Goal: Task Accomplishment & Management: Complete application form

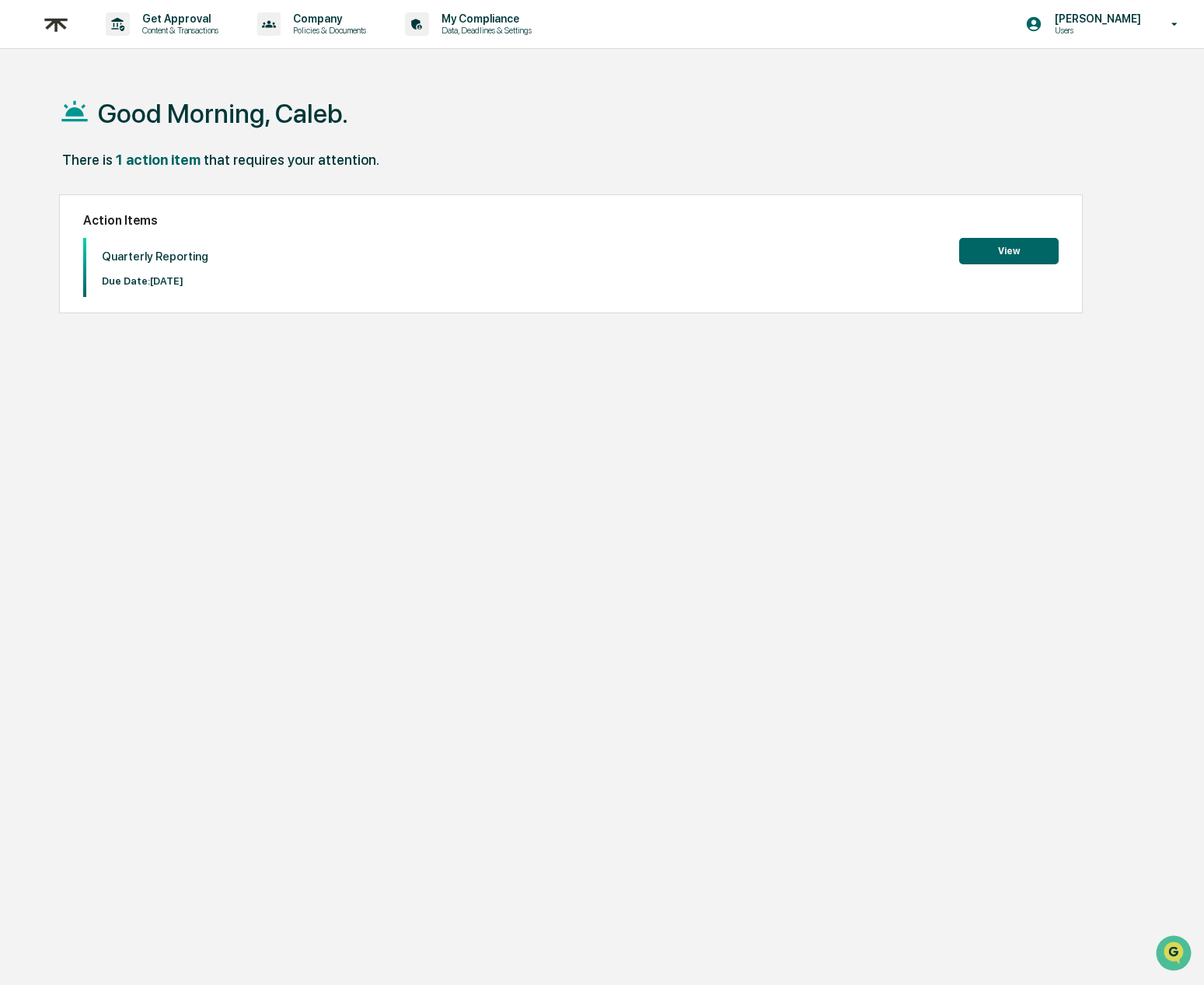
click at [967, 249] on button "View" at bounding box center [1009, 250] width 100 height 26
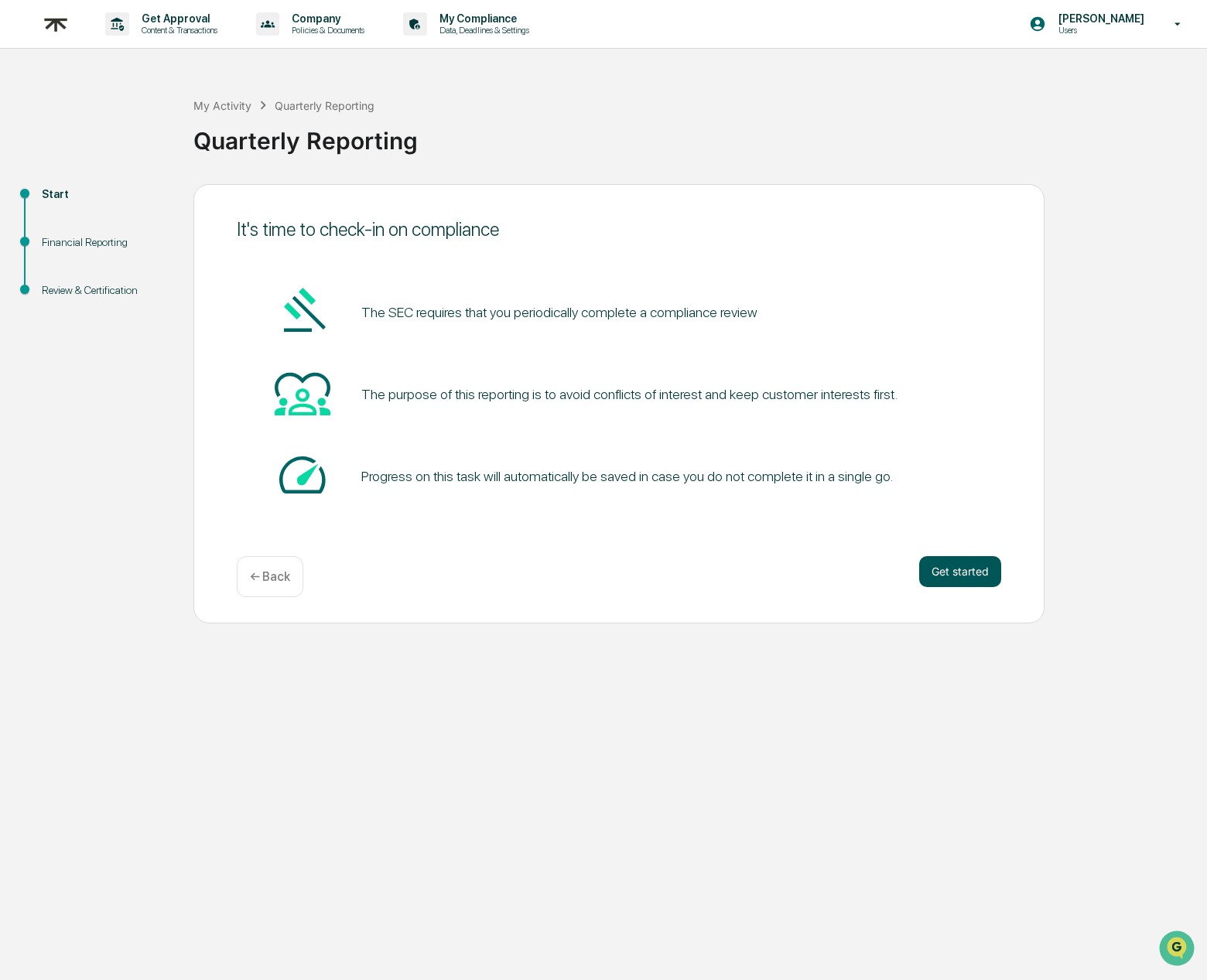
click at [959, 570] on button "Get started" at bounding box center [960, 571] width 82 height 31
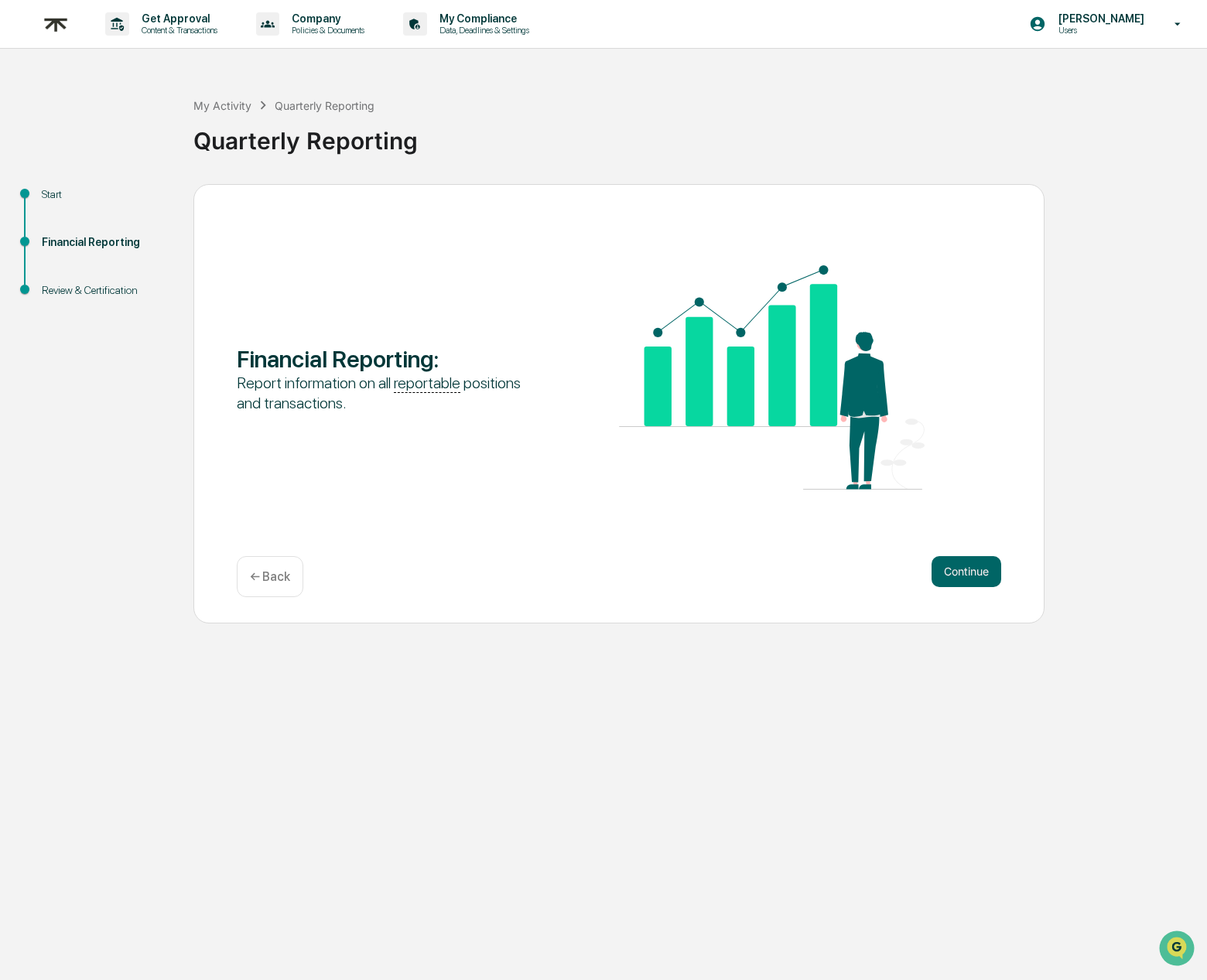
click at [959, 570] on button "Continue" at bounding box center [966, 571] width 70 height 31
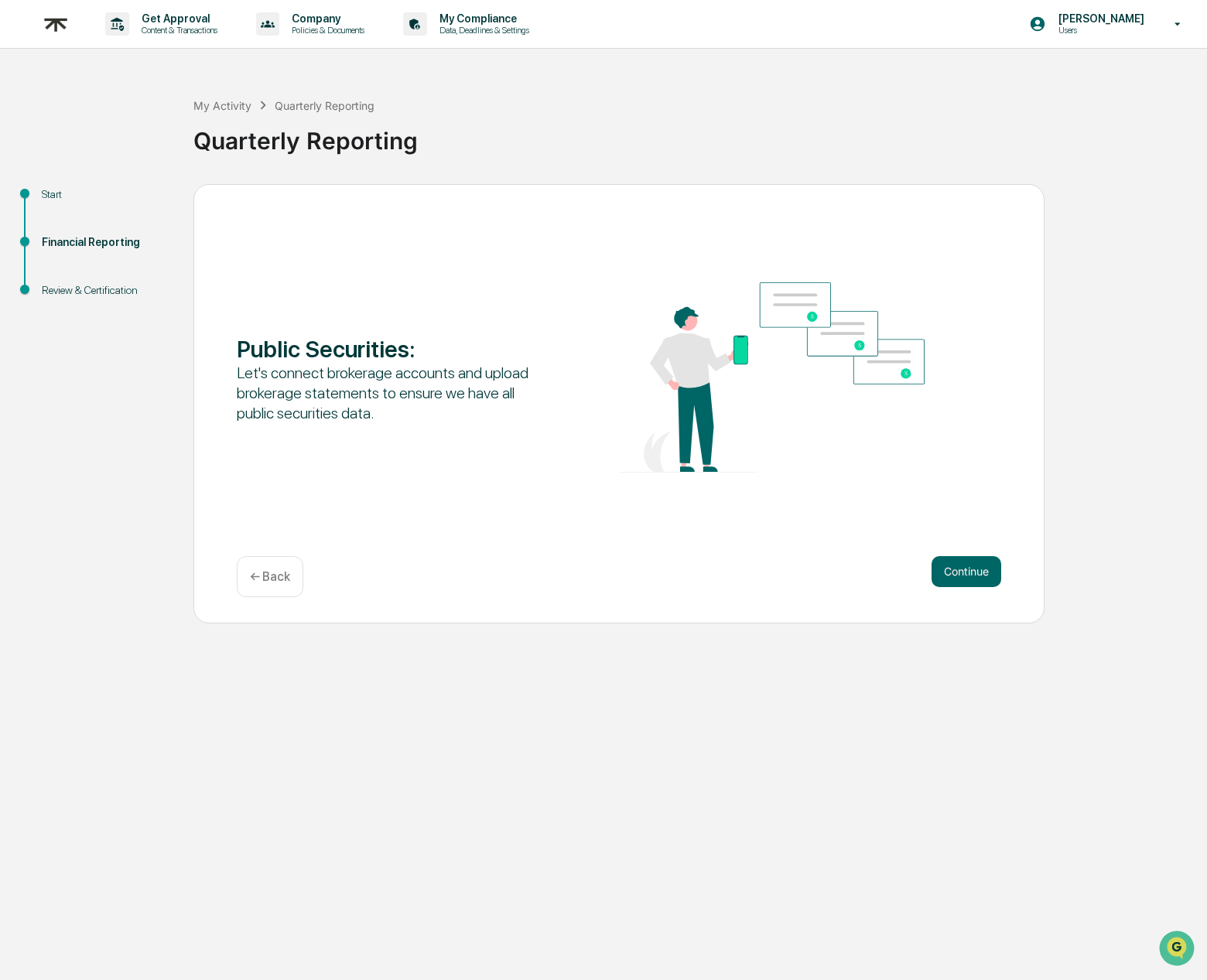
click at [959, 570] on button "Continue" at bounding box center [966, 571] width 70 height 31
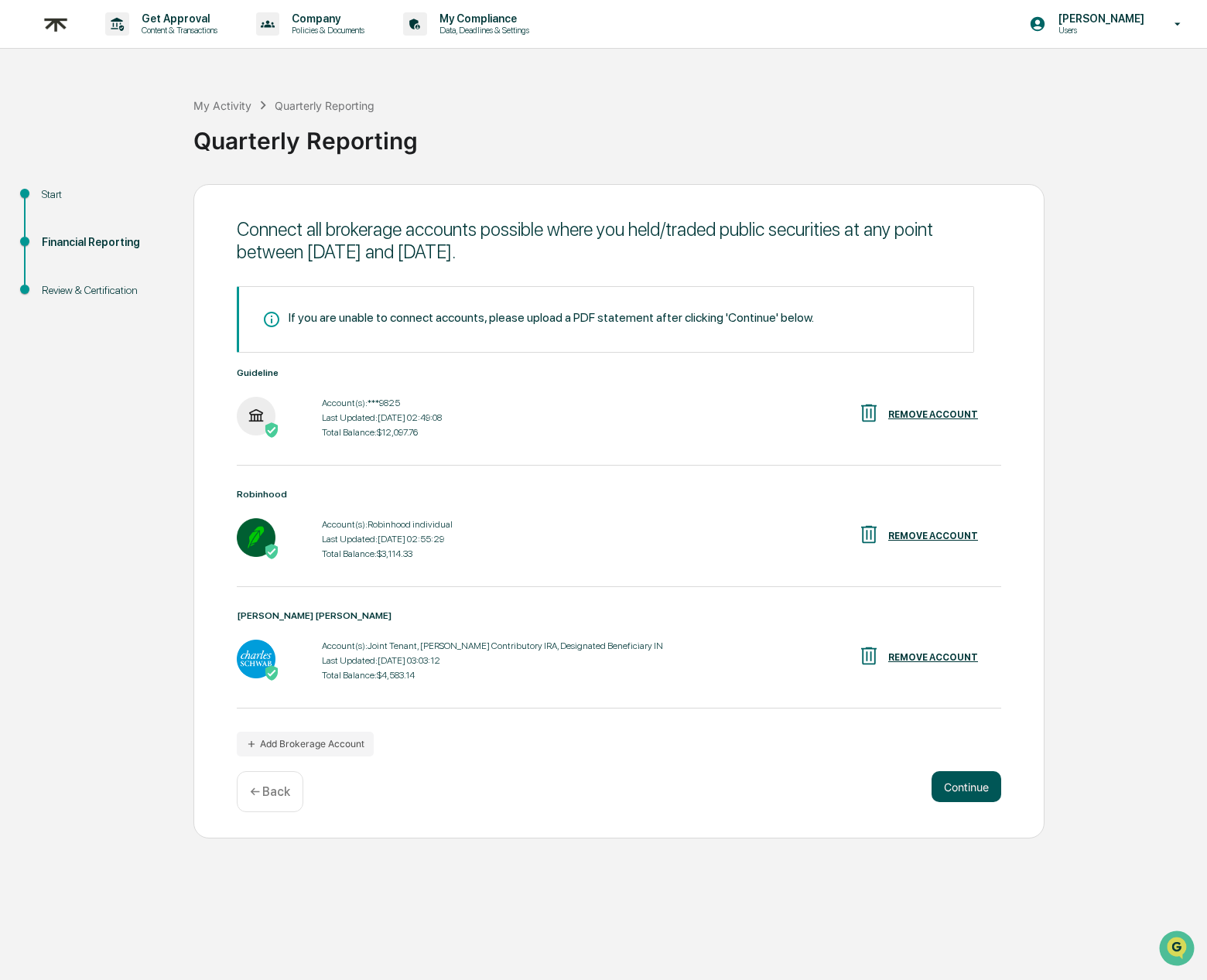
click at [960, 794] on button "Continue" at bounding box center [966, 787] width 70 height 31
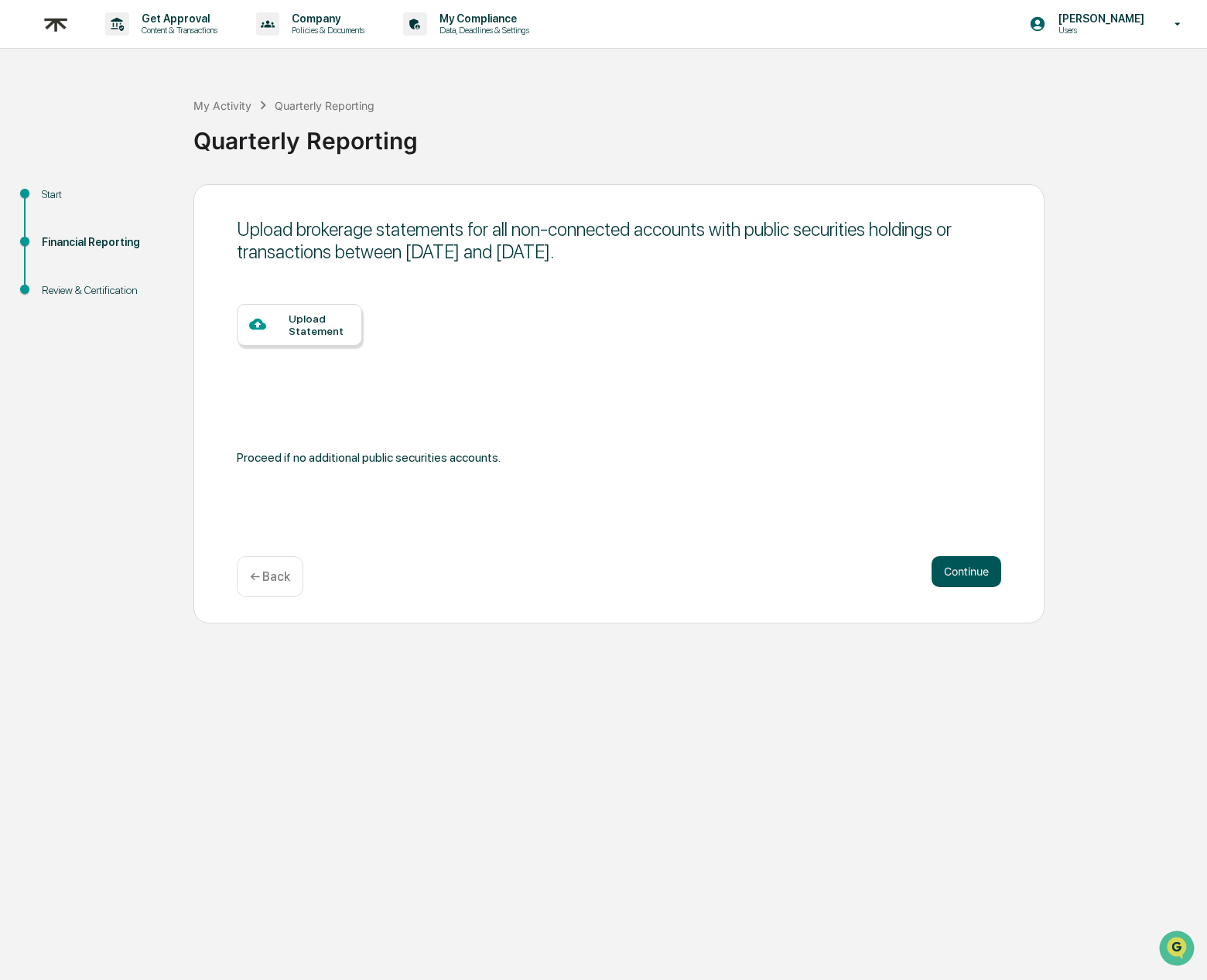
click at [969, 558] on button "Continue" at bounding box center [966, 571] width 70 height 31
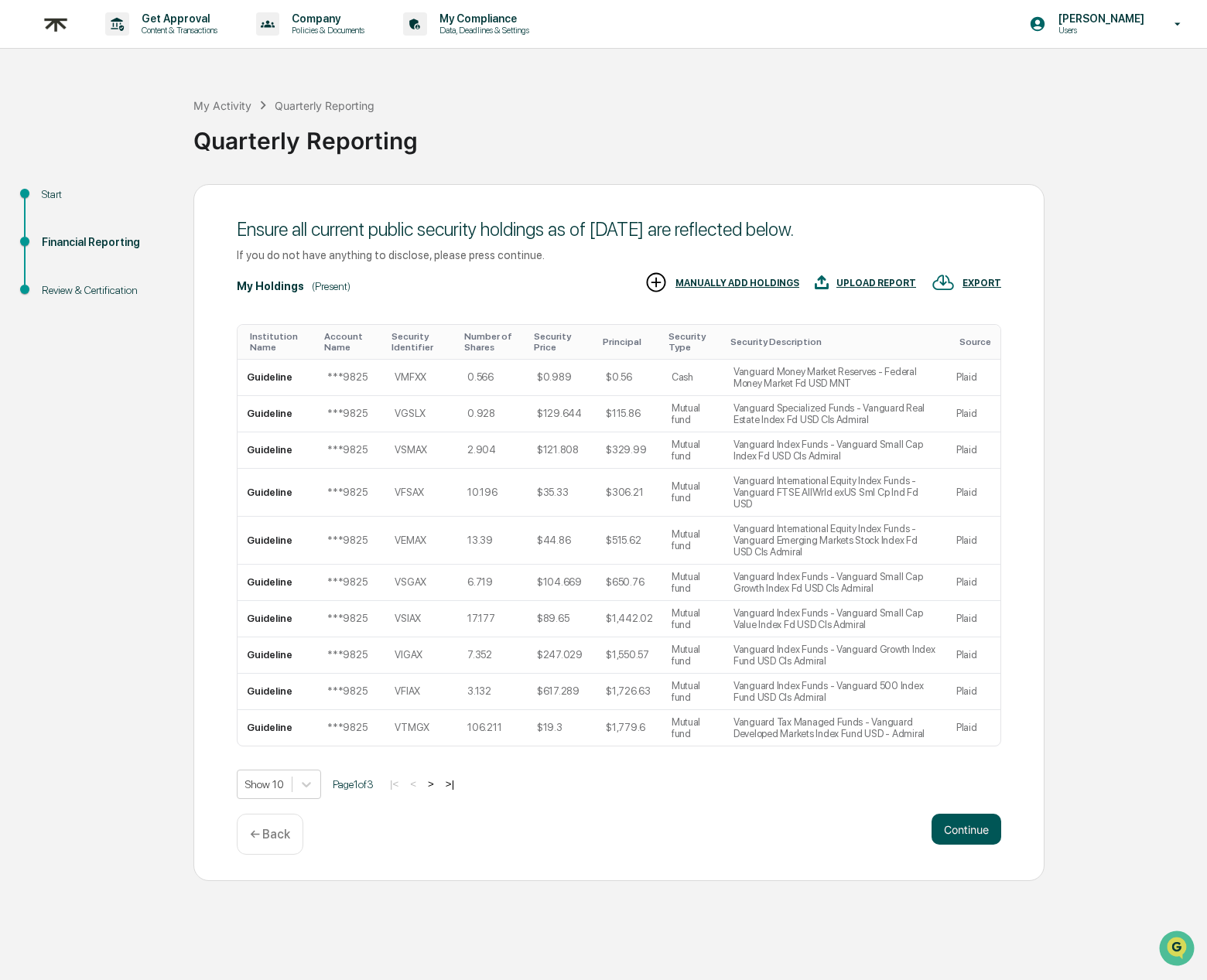
click at [964, 841] on button "Continue" at bounding box center [966, 829] width 70 height 31
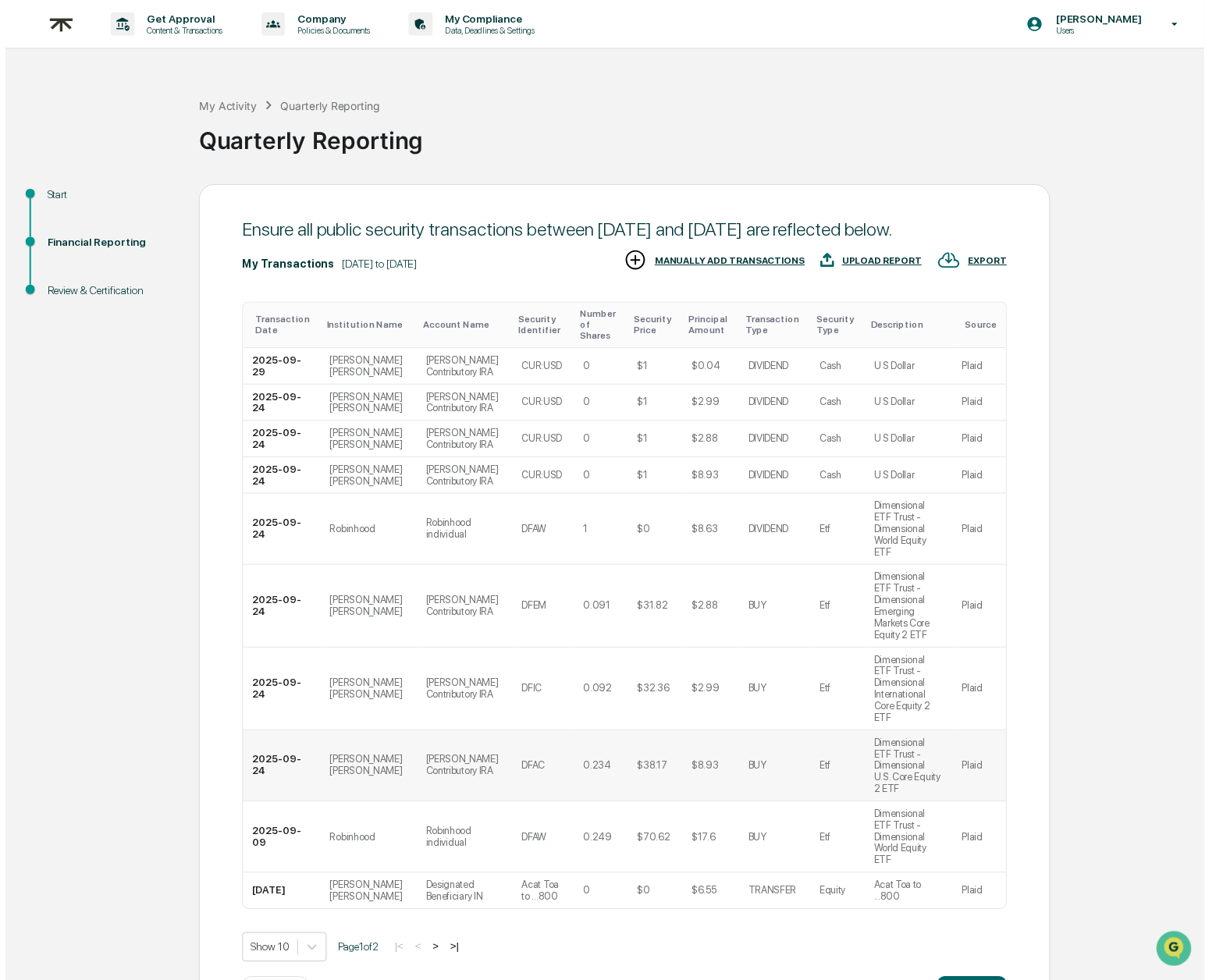
scroll to position [42, 0]
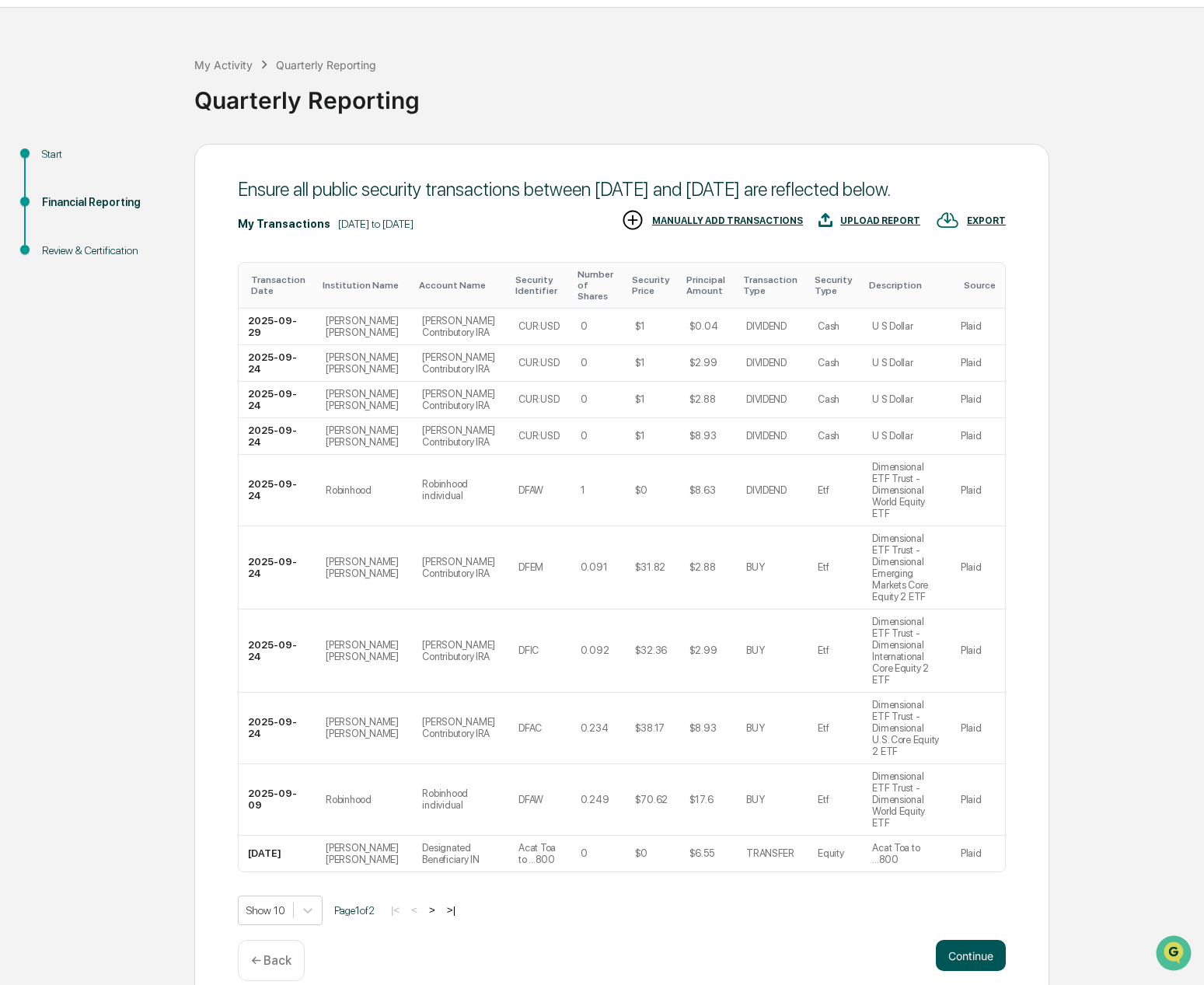
click at [961, 940] on button "Continue" at bounding box center [971, 955] width 70 height 31
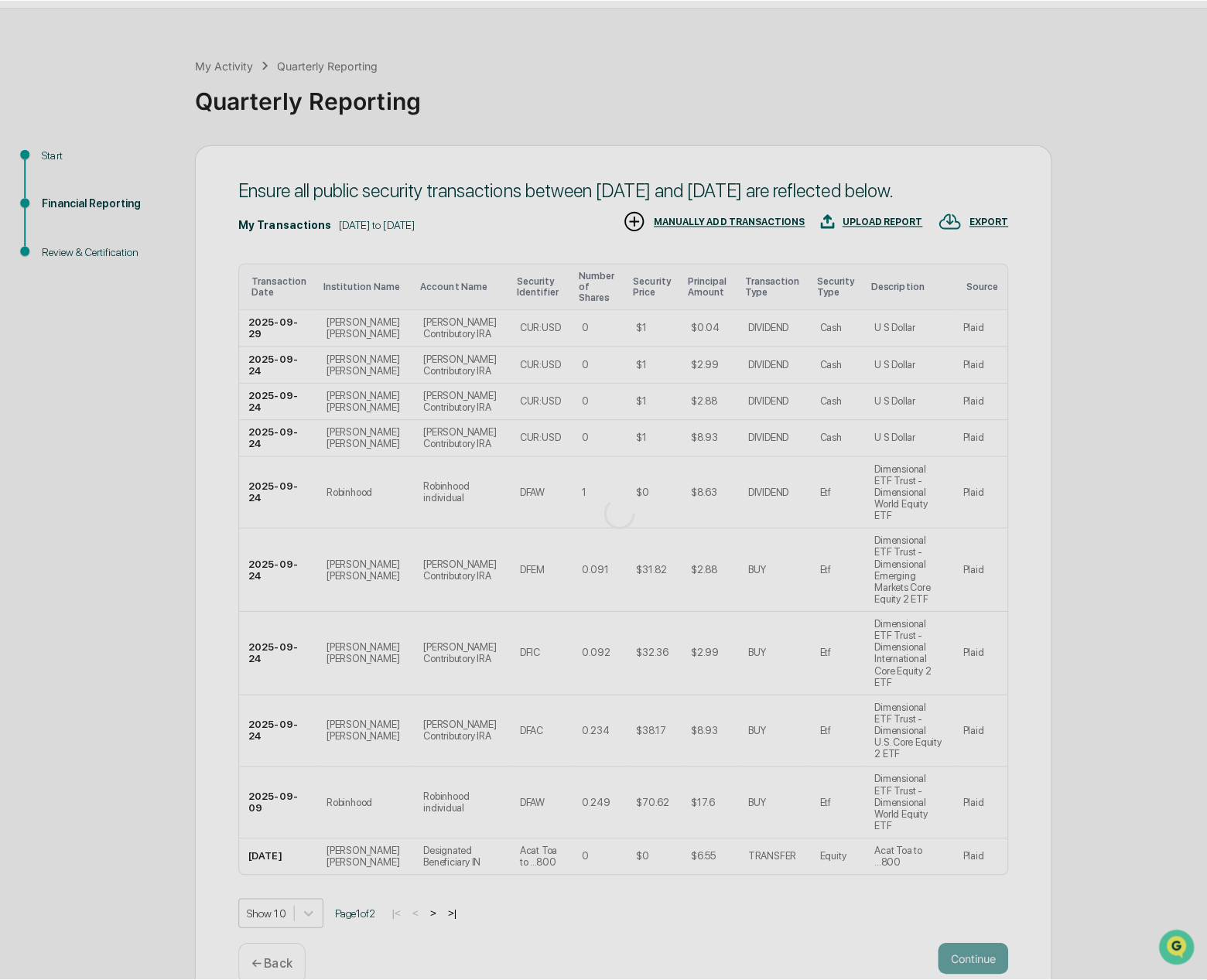
scroll to position [0, 0]
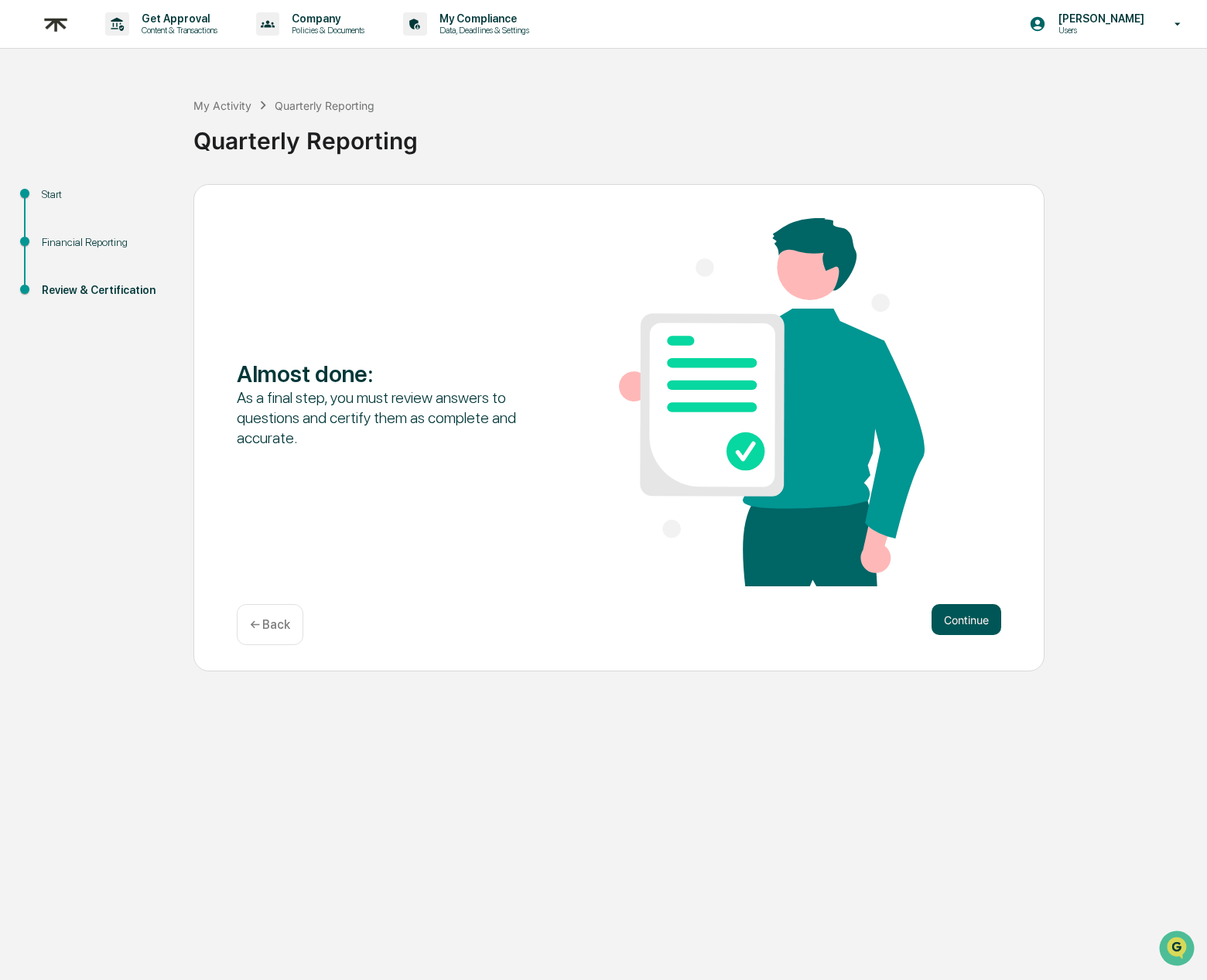
click at [957, 611] on button "Continue" at bounding box center [966, 619] width 70 height 31
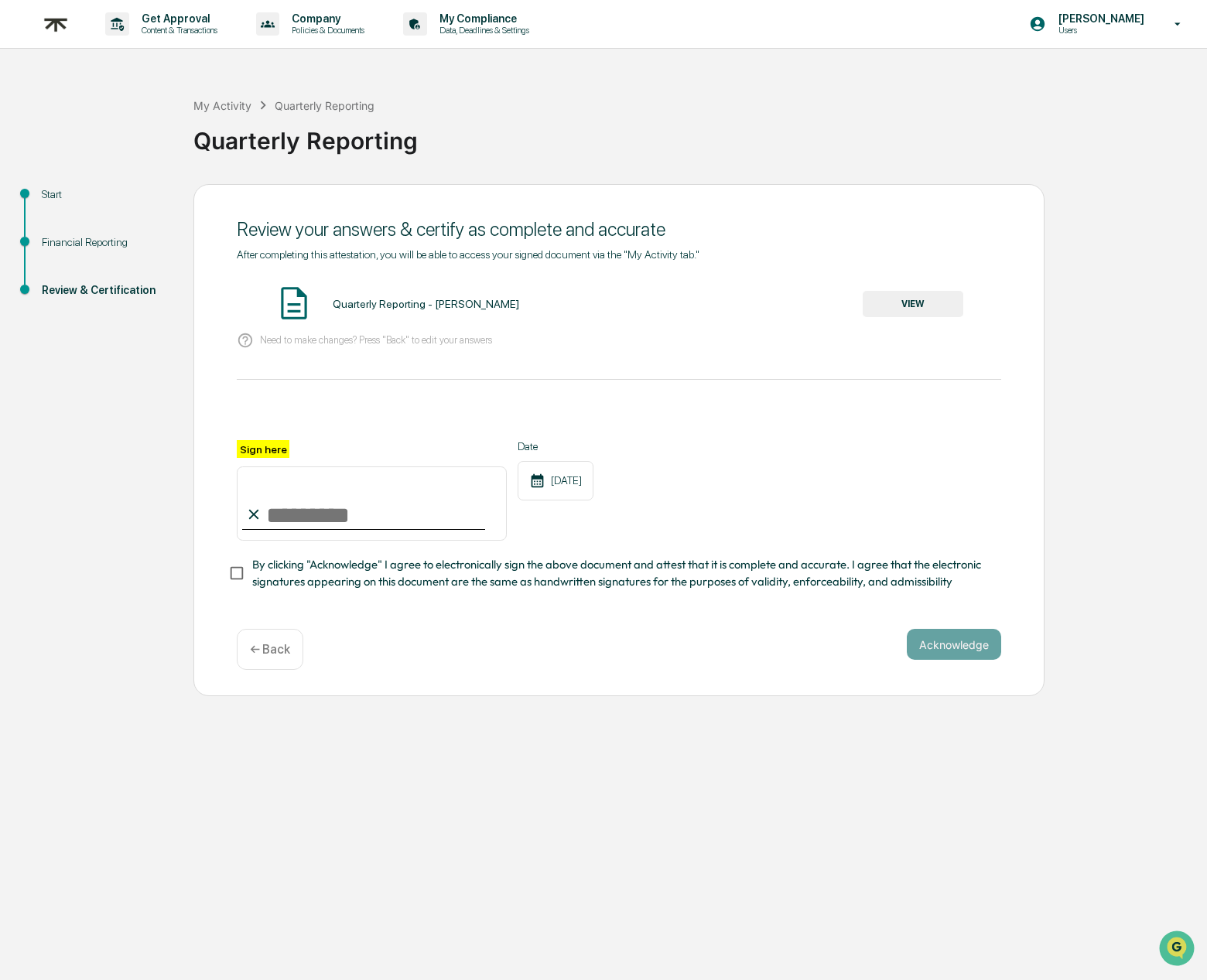
click at [264, 501] on input "Sign here" at bounding box center [371, 503] width 270 height 75
type input "**********"
click at [956, 636] on button "Acknowledge" at bounding box center [953, 644] width 94 height 31
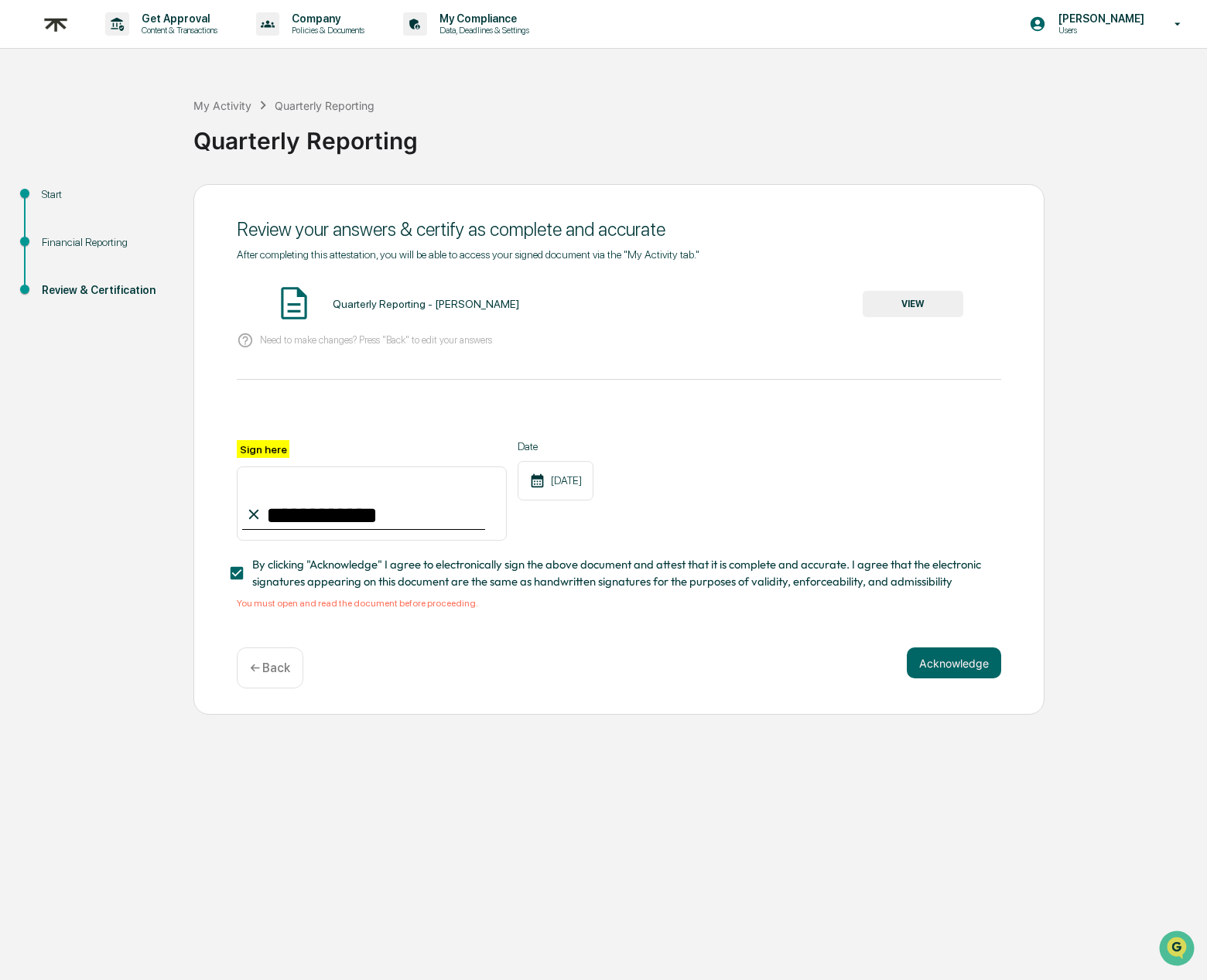
click at [923, 300] on button "VIEW" at bounding box center [913, 304] width 101 height 26
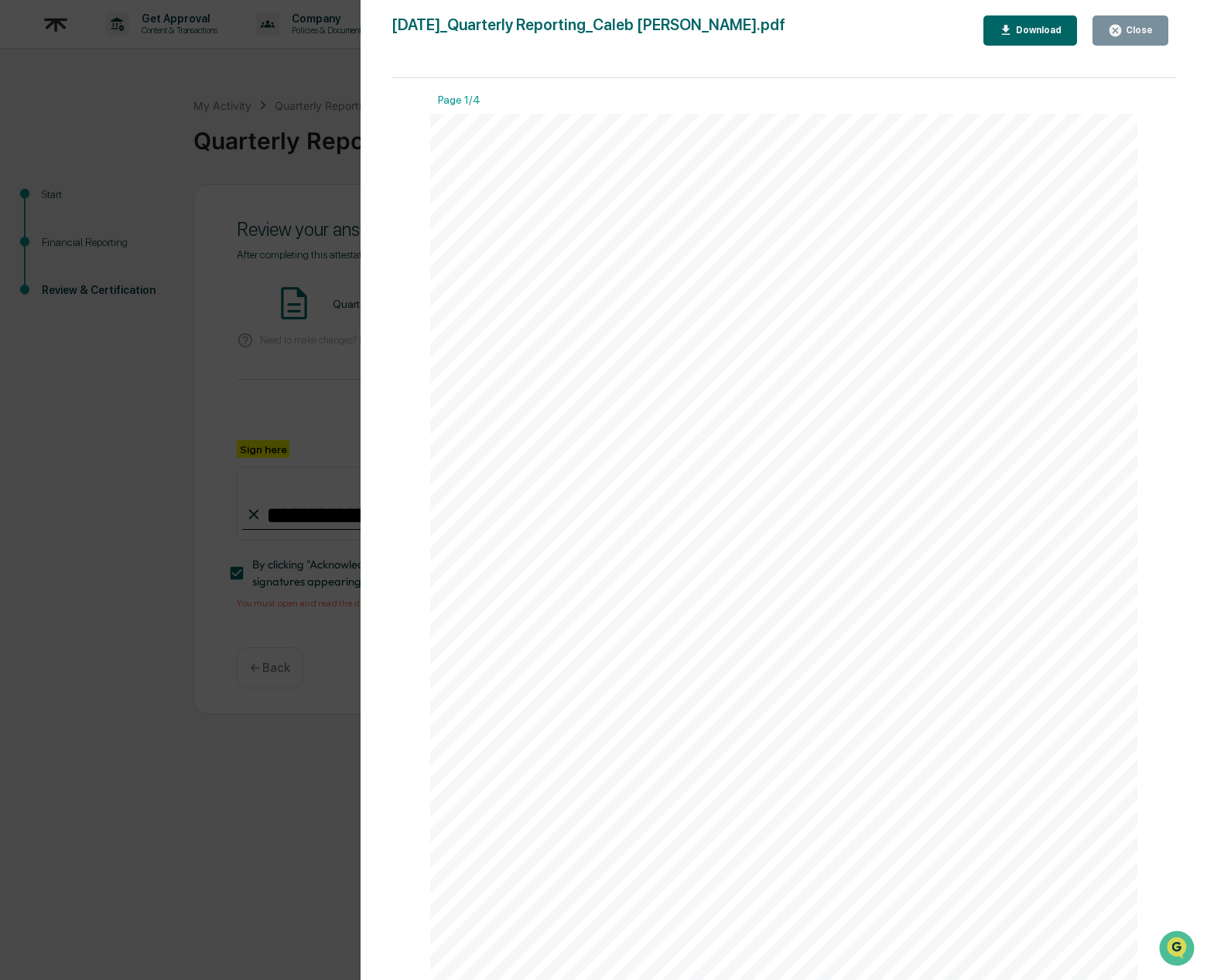
click at [1102, 48] on div "[DATE]_Quarterly Reporting_Caleb [PERSON_NAME].pdf Close Download Page 1/4 [DAT…" at bounding box center [784, 506] width 784 height 980
click at [1117, 38] on button "Close" at bounding box center [1130, 31] width 76 height 30
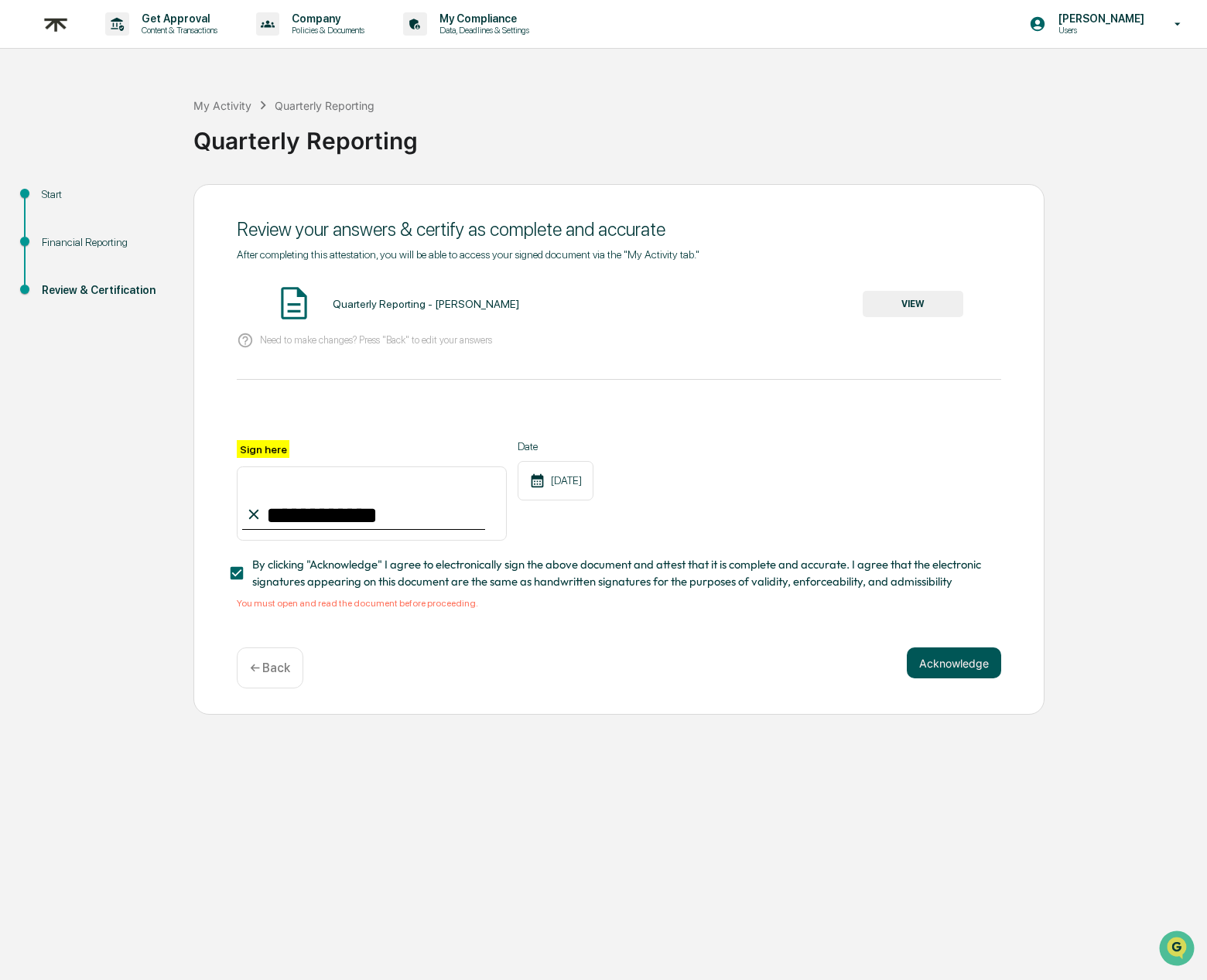
click at [942, 652] on button "Acknowledge" at bounding box center [953, 662] width 94 height 31
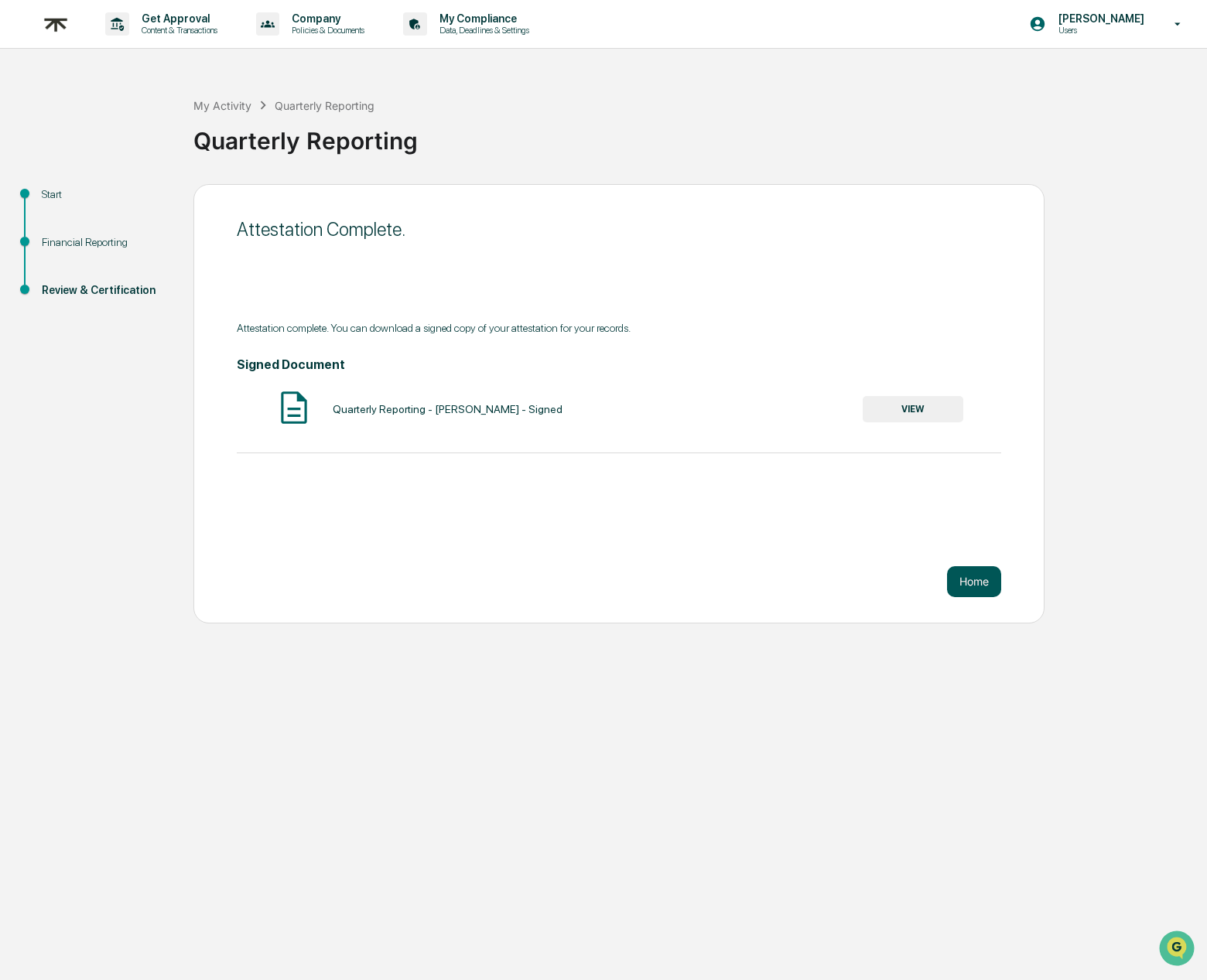
click at [956, 581] on button "Home" at bounding box center [974, 581] width 54 height 31
